Goal: Information Seeking & Learning: Learn about a topic

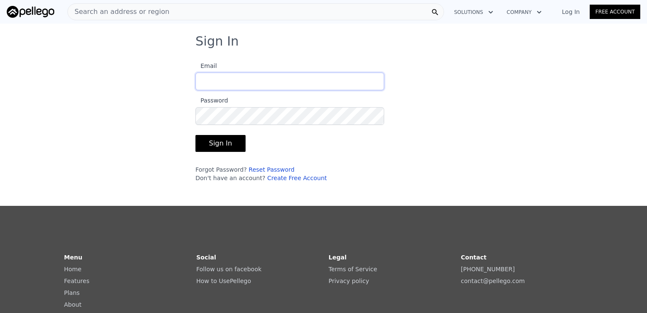
type input "[PERSON_NAME][EMAIL_ADDRESS][DOMAIN_NAME]"
click at [233, 128] on form "Email [PERSON_NAME][EMAIL_ADDRESS][DOMAIN_NAME] Password Sign In Forgot Passwor…" at bounding box center [290, 119] width 189 height 126
click at [232, 133] on form "Email [PERSON_NAME][EMAIL_ADDRESS][DOMAIN_NAME] Password Sign In Forgot Passwor…" at bounding box center [290, 119] width 189 height 126
click at [233, 145] on button "Sign In" at bounding box center [221, 143] width 50 height 17
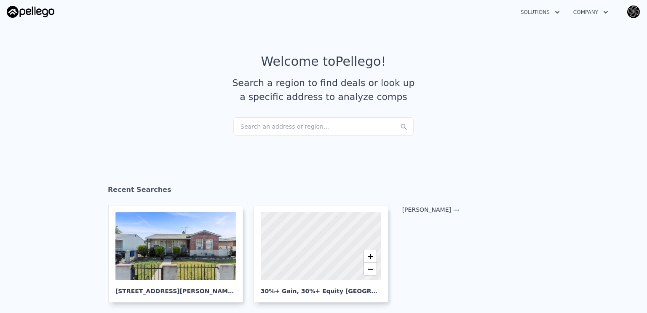
click at [284, 126] on div "Search an address or region..." at bounding box center [323, 126] width 180 height 19
type input "3"
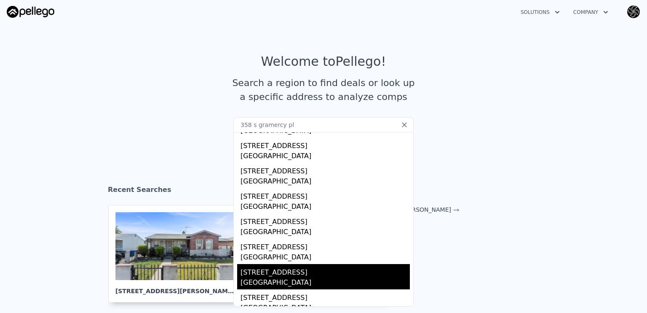
scroll to position [99, 0]
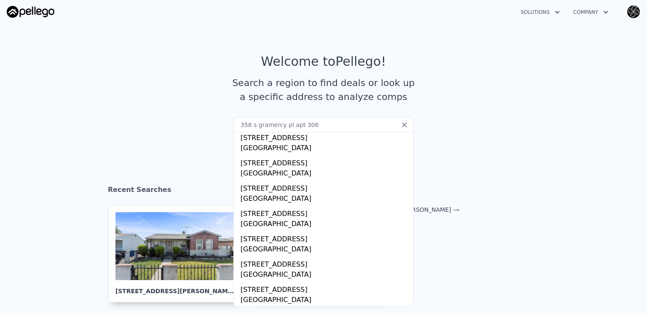
click at [369, 127] on input "358 s gramercy pl apt 306" at bounding box center [323, 124] width 180 height 15
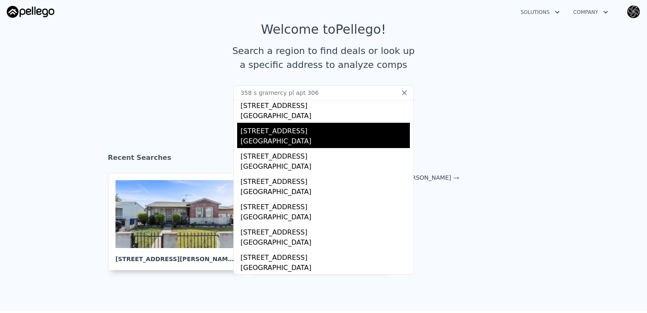
scroll to position [0, 0]
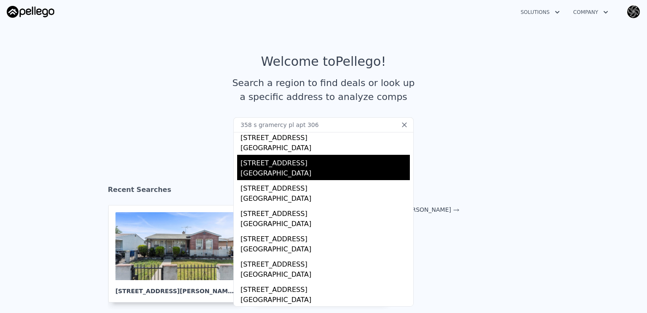
type input "358 s gramercy pl apt 306"
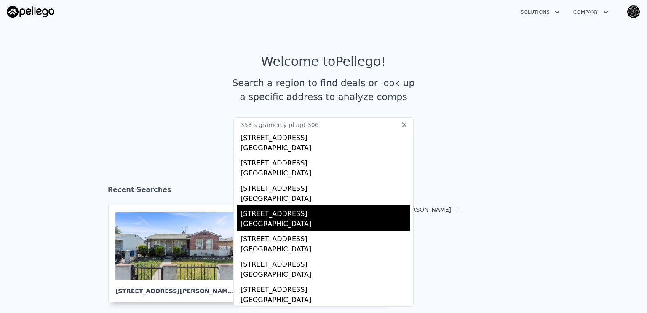
drag, startPoint x: 387, startPoint y: 173, endPoint x: 399, endPoint y: 214, distance: 42.1
click at [392, 201] on div "Addresses [STREET_ADDRESS] [STREET_ADDRESS] [STREET_ADDRESS] [STREET_ADDRESS] […" at bounding box center [323, 219] width 180 height 174
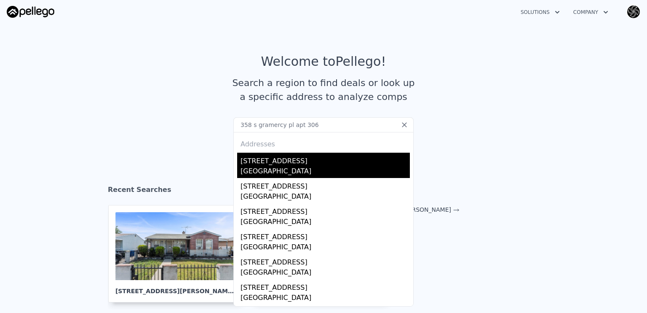
click at [374, 166] on div "[GEOGRAPHIC_DATA]" at bounding box center [325, 172] width 169 height 12
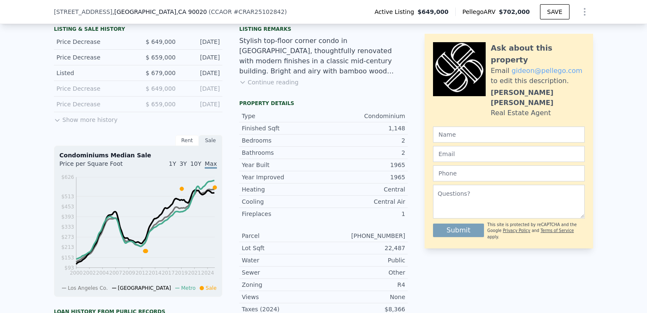
scroll to position [190, 0]
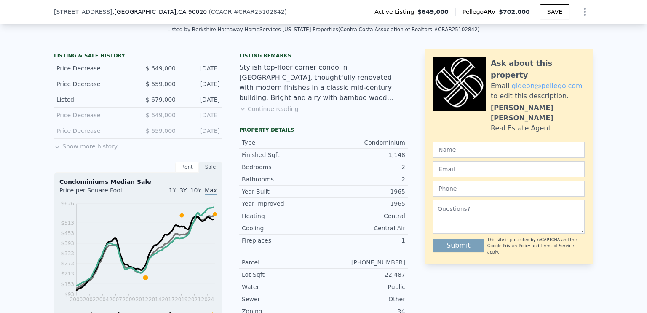
click at [263, 113] on button "Continue reading" at bounding box center [268, 109] width 59 height 8
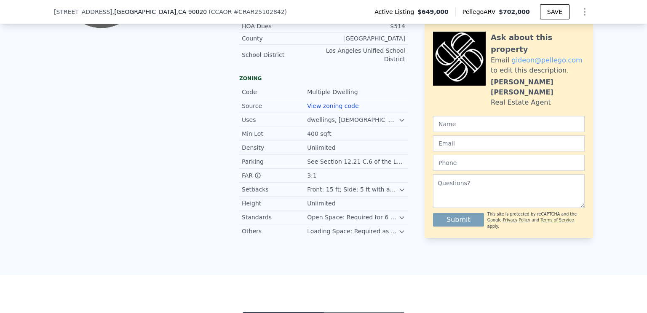
scroll to position [644, 0]
click at [399, 213] on icon at bounding box center [402, 216] width 7 height 7
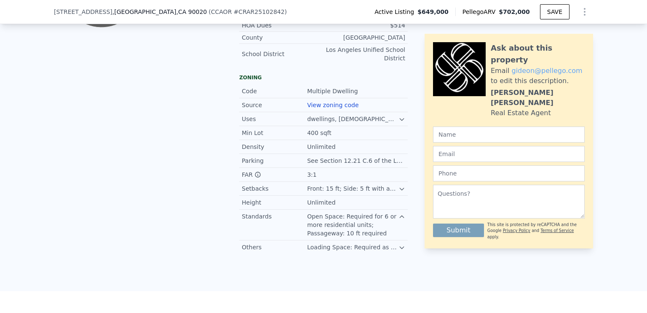
click at [399, 244] on icon at bounding box center [402, 247] width 7 height 7
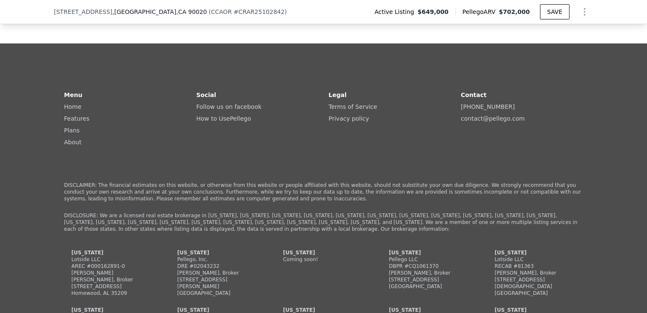
scroll to position [2336, 0]
